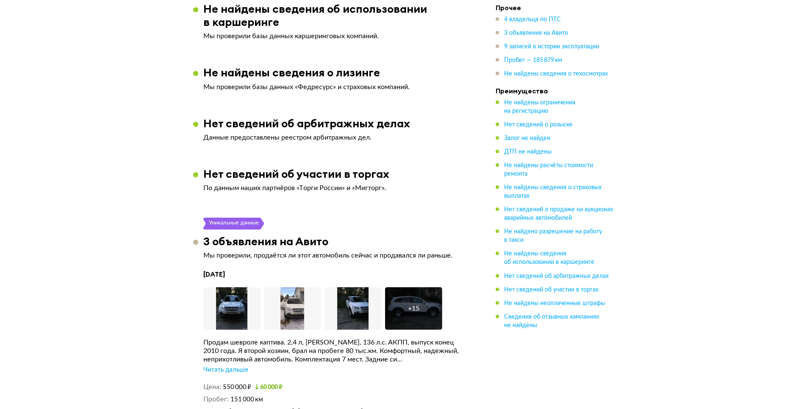
scroll to position [1526, 0]
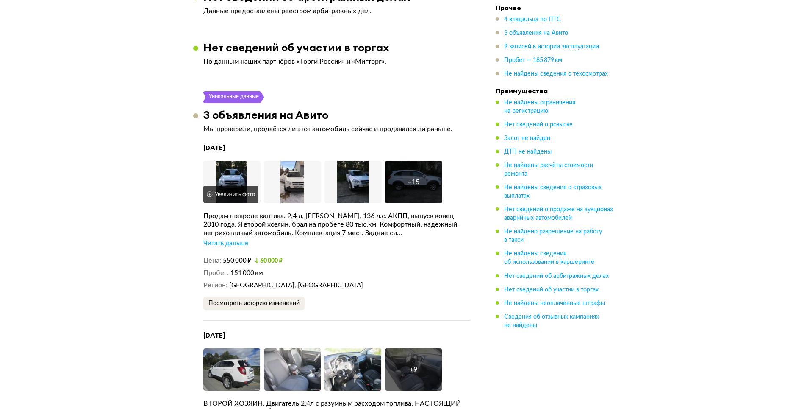
click at [241, 169] on img at bounding box center [231, 182] width 57 height 42
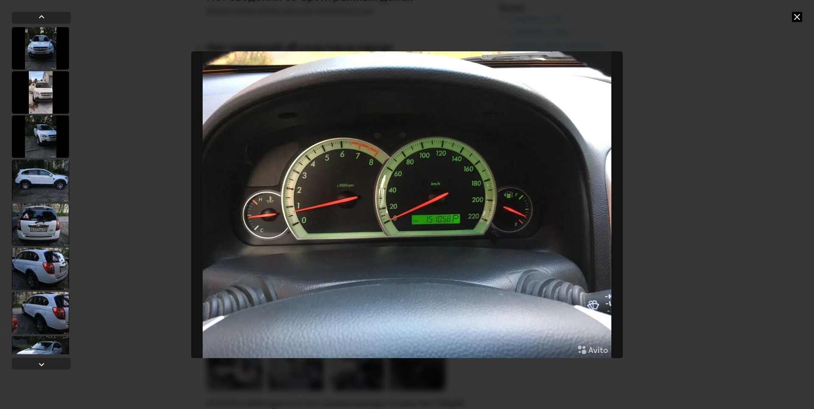
click at [799, 16] on icon at bounding box center [797, 17] width 10 height 10
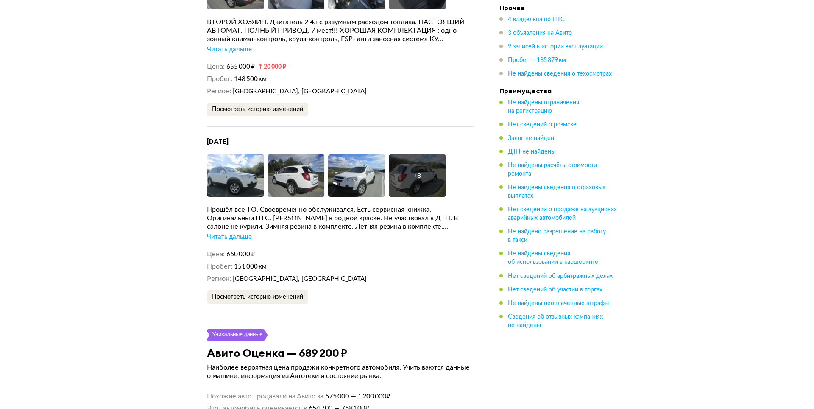
scroll to position [1907, 0]
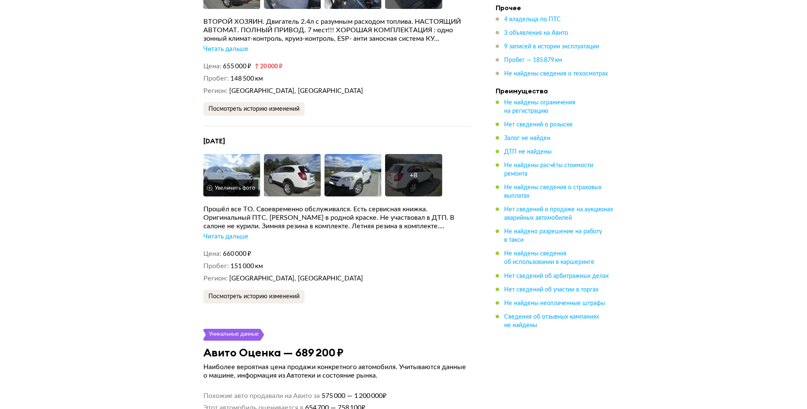
click at [236, 158] on img at bounding box center [231, 175] width 57 height 42
